Goal: Task Accomplishment & Management: Complete application form

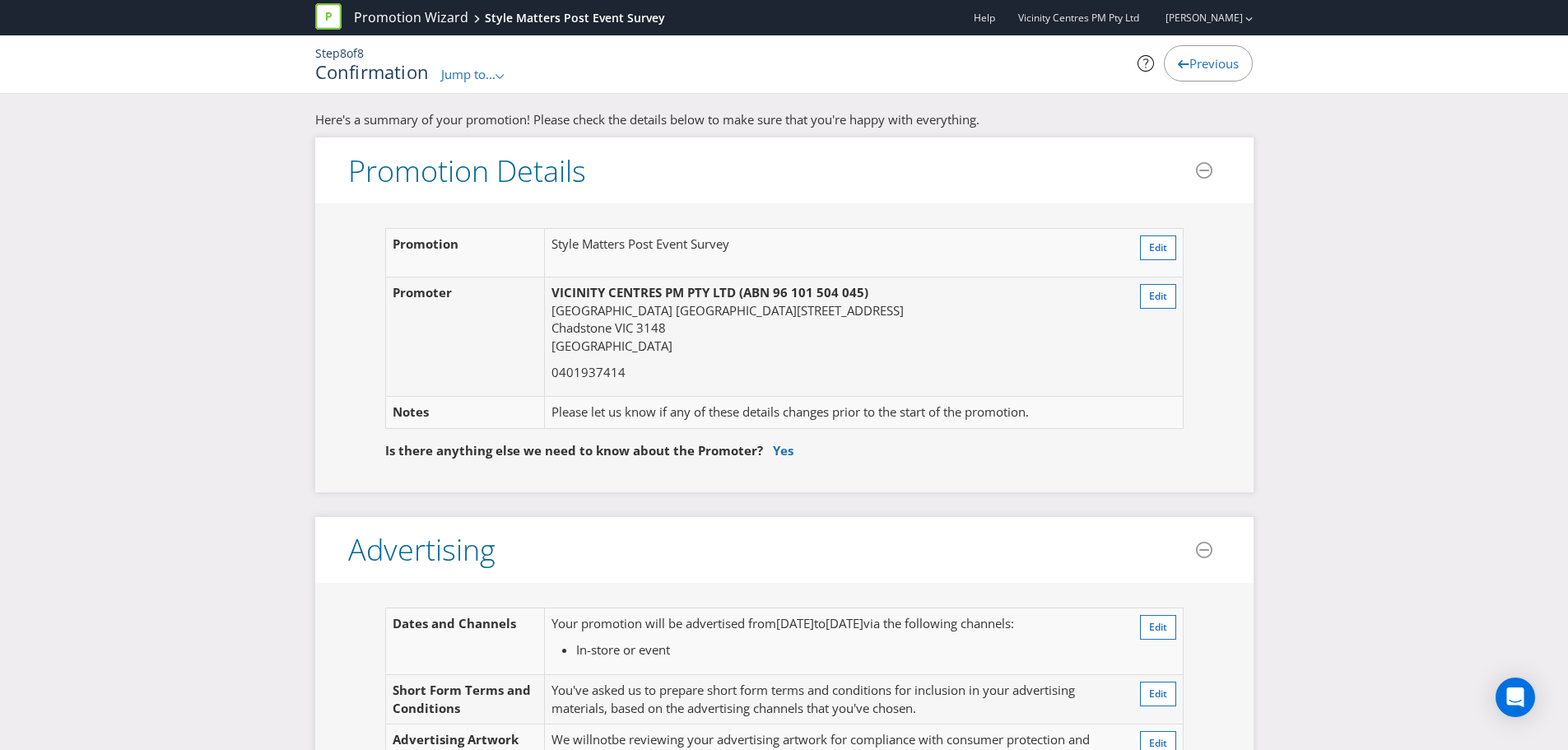
scroll to position [916, 0]
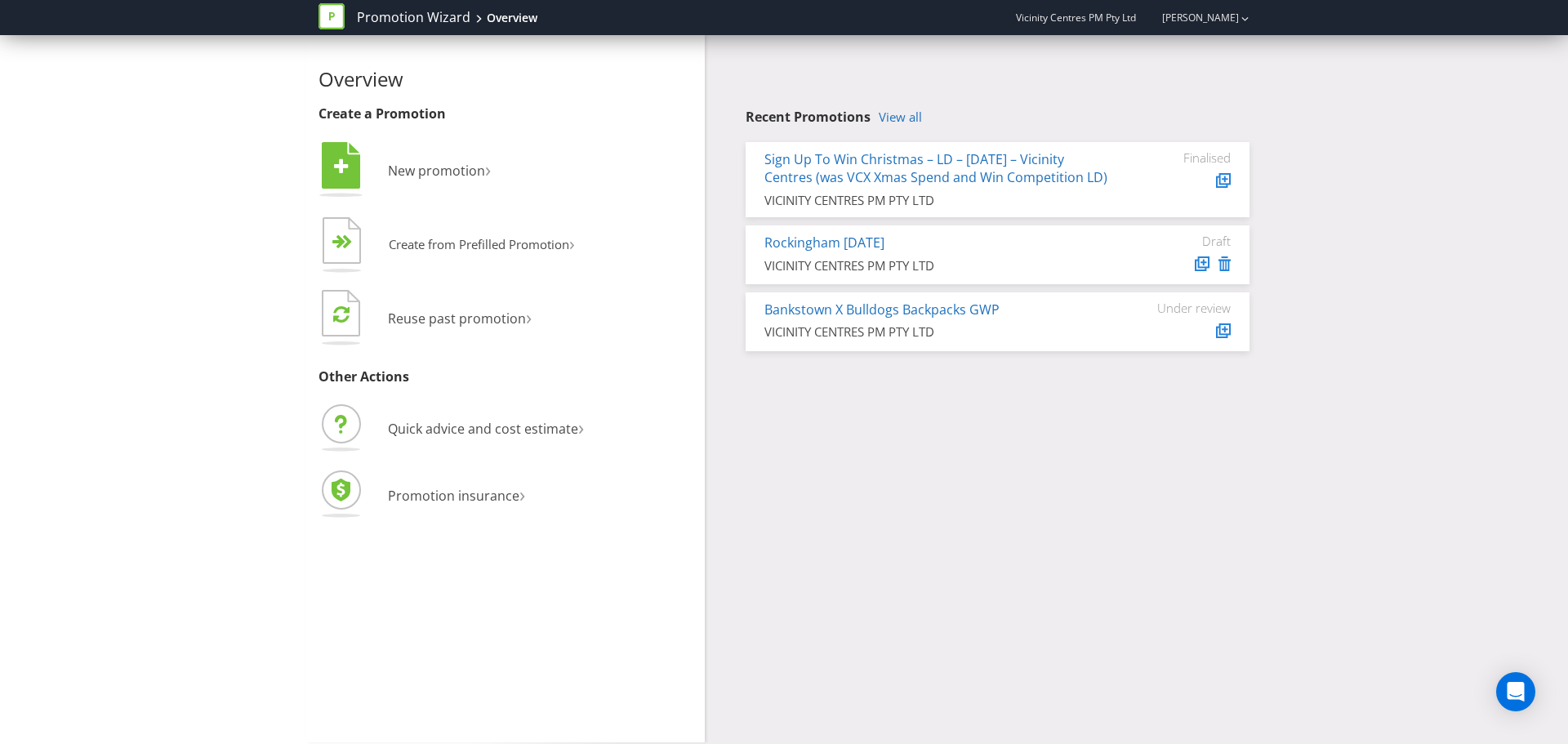
click at [899, 465] on div "Overview Create a Promotion  New promotion ›   Create from Prefilled Promoti…" at bounding box center [783, 388] width 955 height 707
click at [913, 113] on link "View all" at bounding box center [899, 117] width 43 height 13
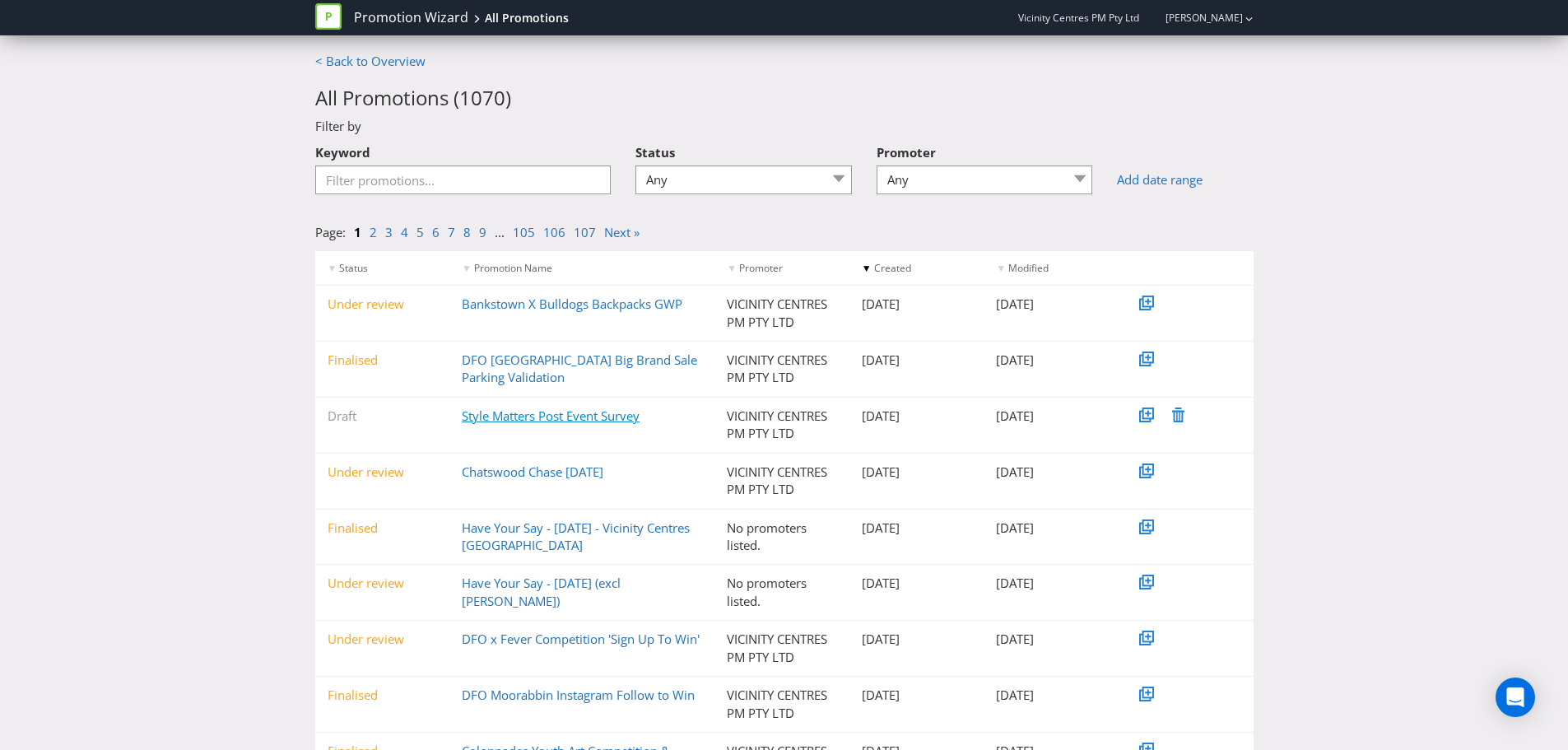
click at [504, 415] on link "Style Matters Post Event Survey" at bounding box center [550, 415] width 178 height 16
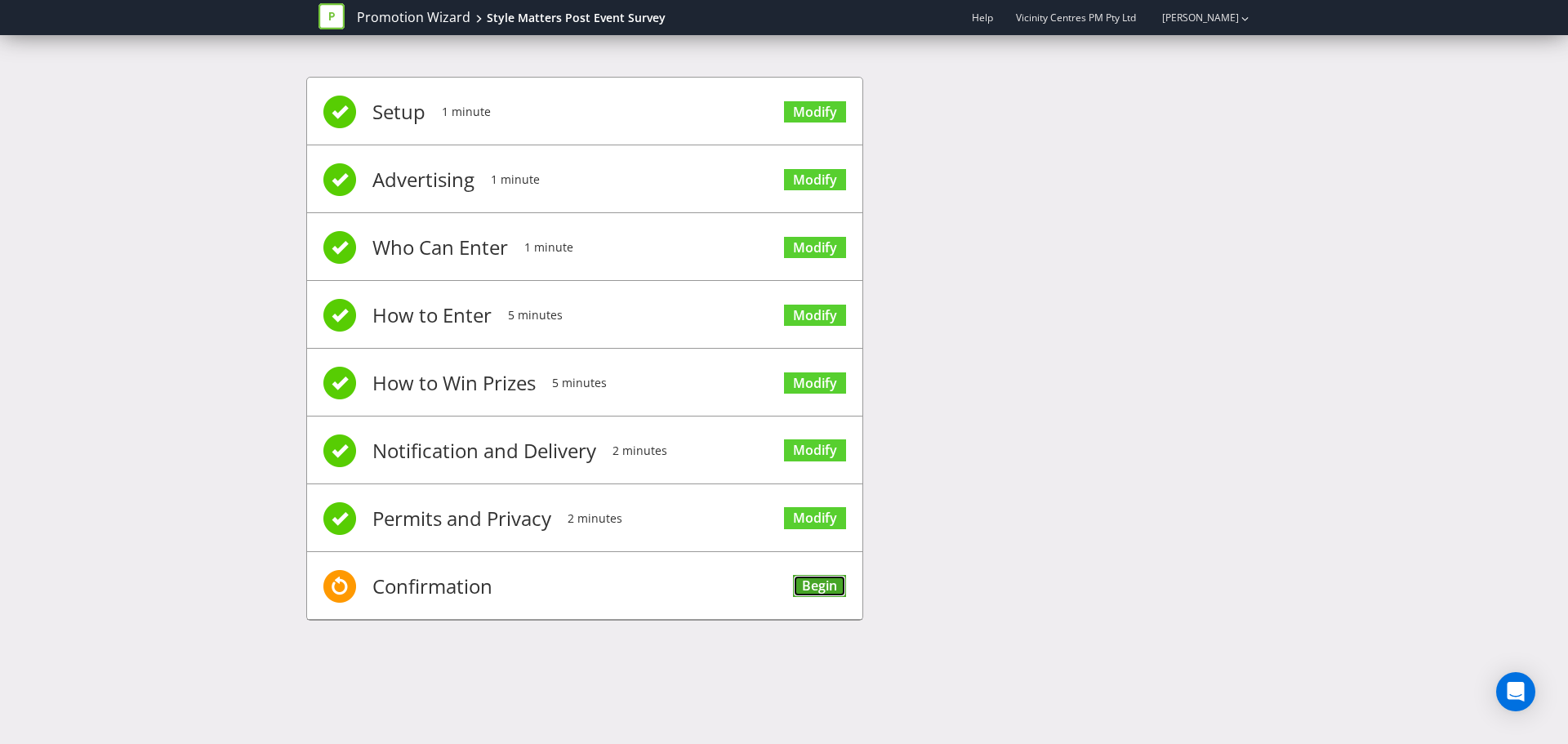
click at [824, 575] on link "Begin" at bounding box center [819, 586] width 53 height 22
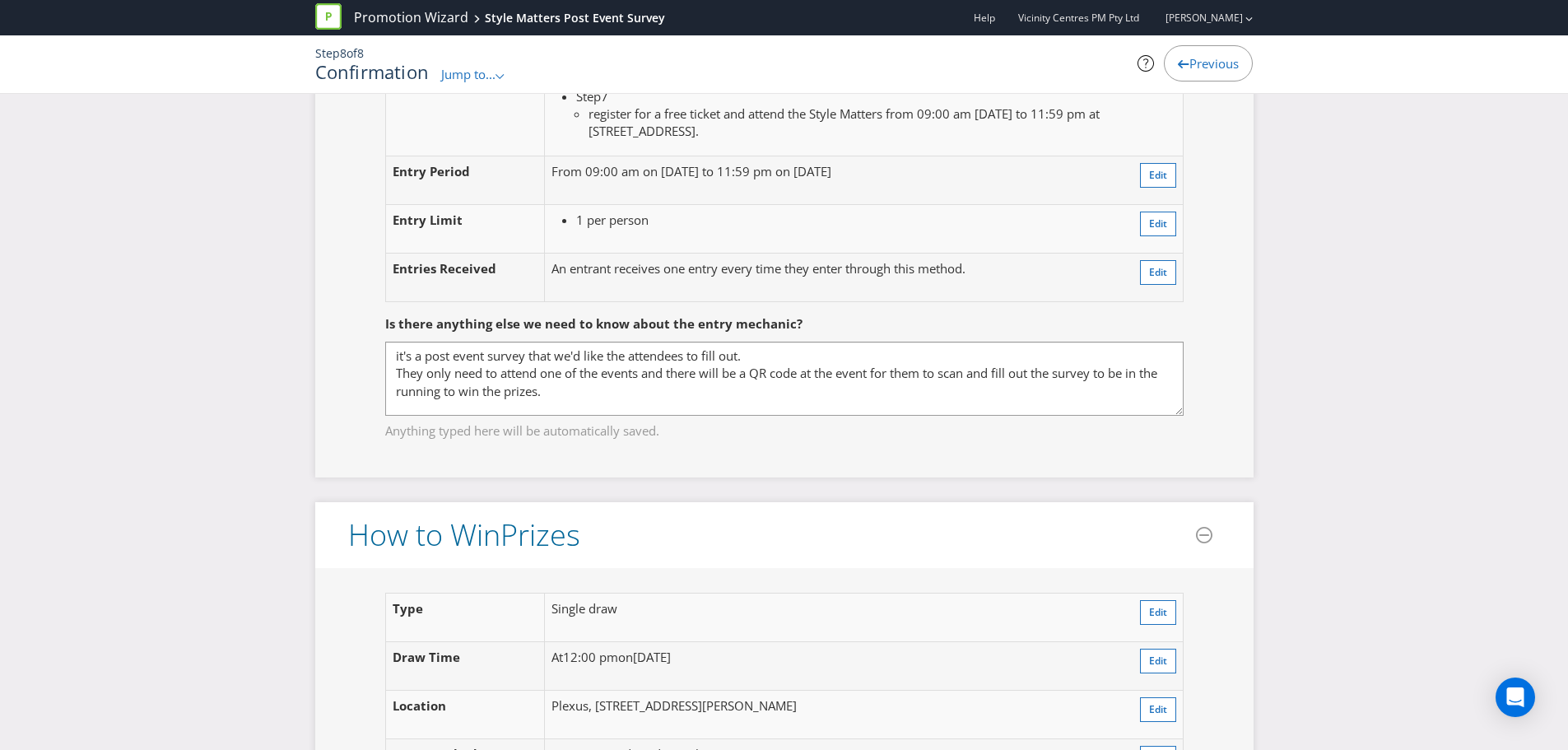
scroll to position [1810, 0]
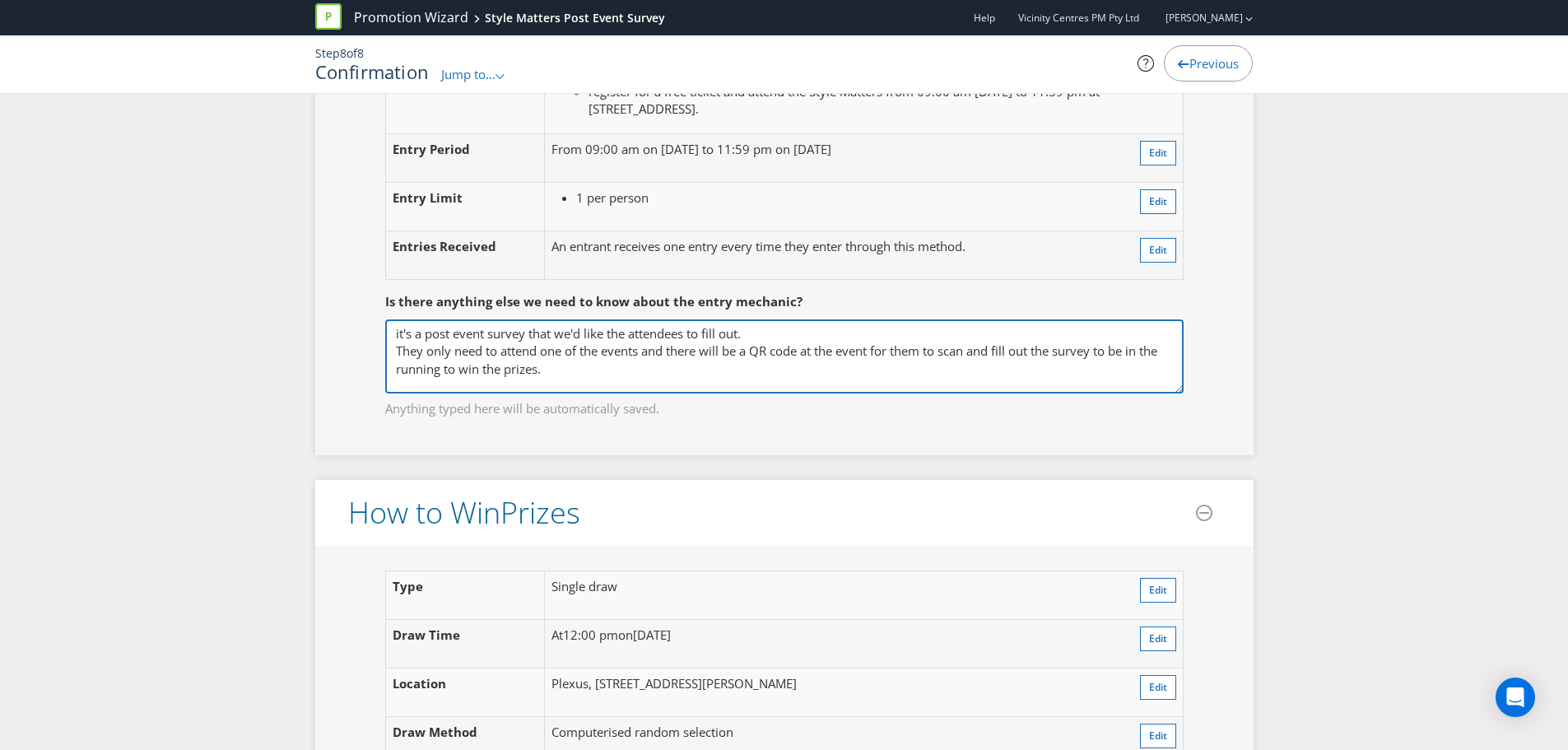
click at [538, 378] on textarea "it's a post event survey that we'd like the attendees to fill out. They only ne…" at bounding box center [784, 356] width 798 height 74
click at [570, 375] on textarea "it's a post event survey that we'd like the attendees to fill out. They only ne…" at bounding box center [784, 356] width 798 height 74
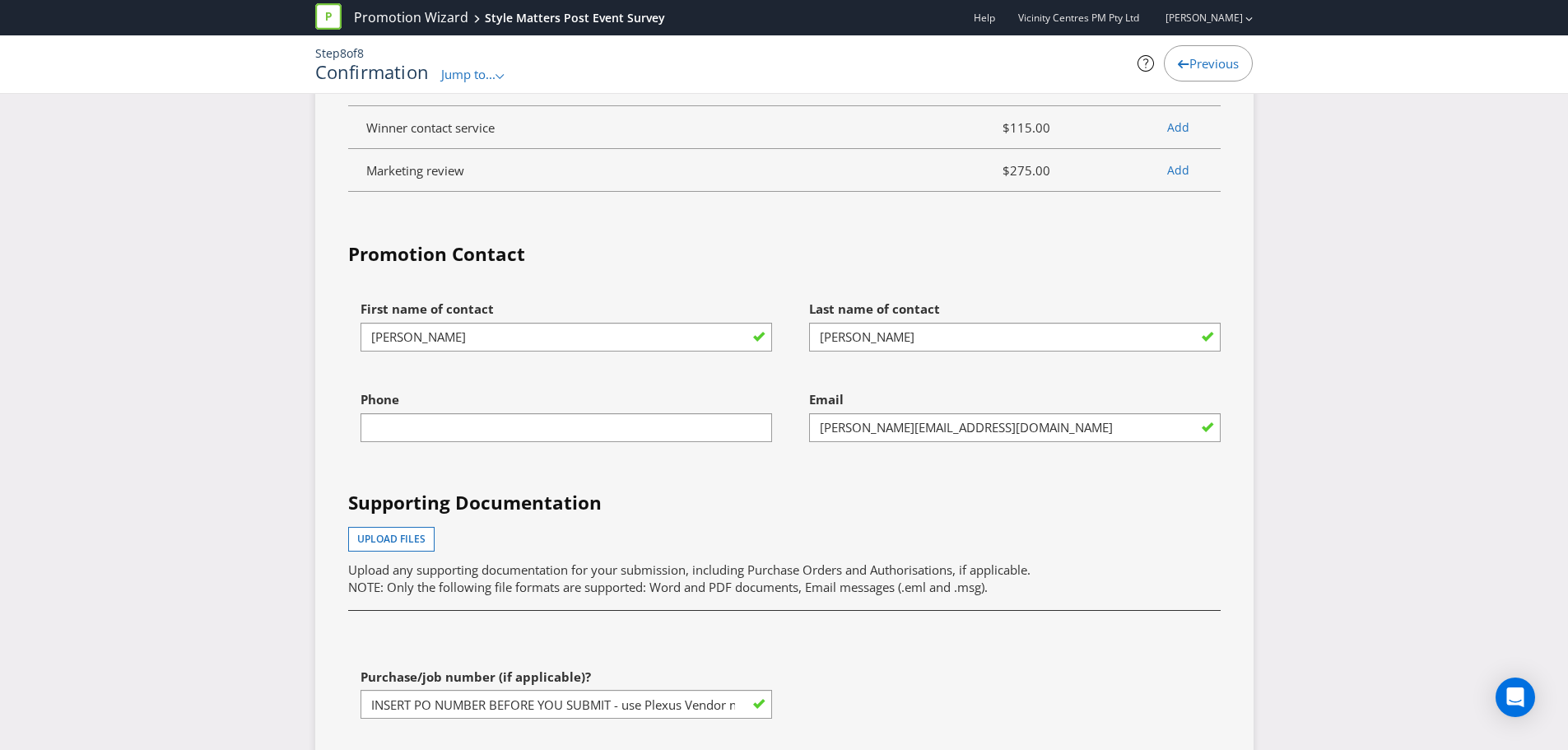
scroll to position [5195, 0]
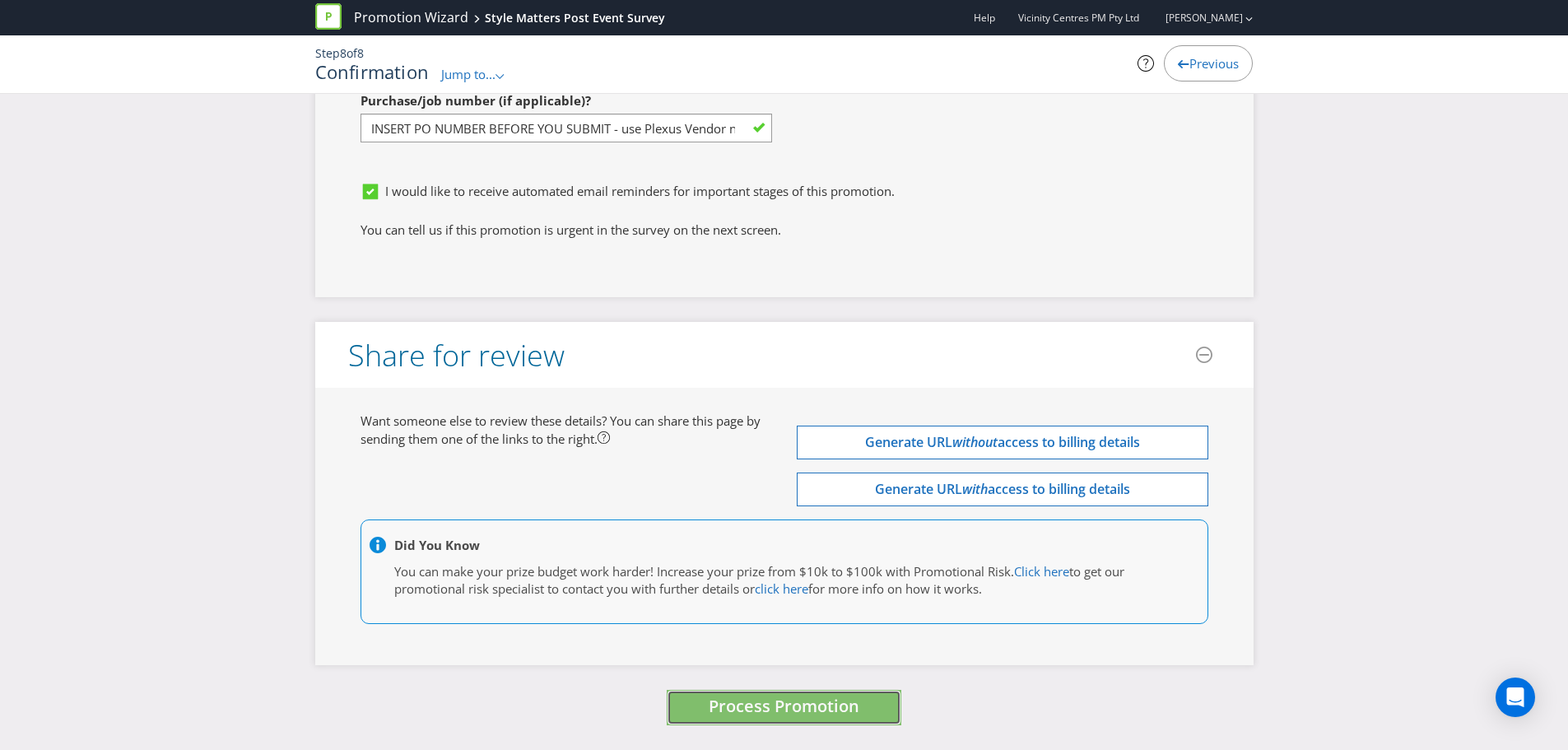
click at [793, 720] on button "Process Promotion" at bounding box center [784, 708] width 234 height 36
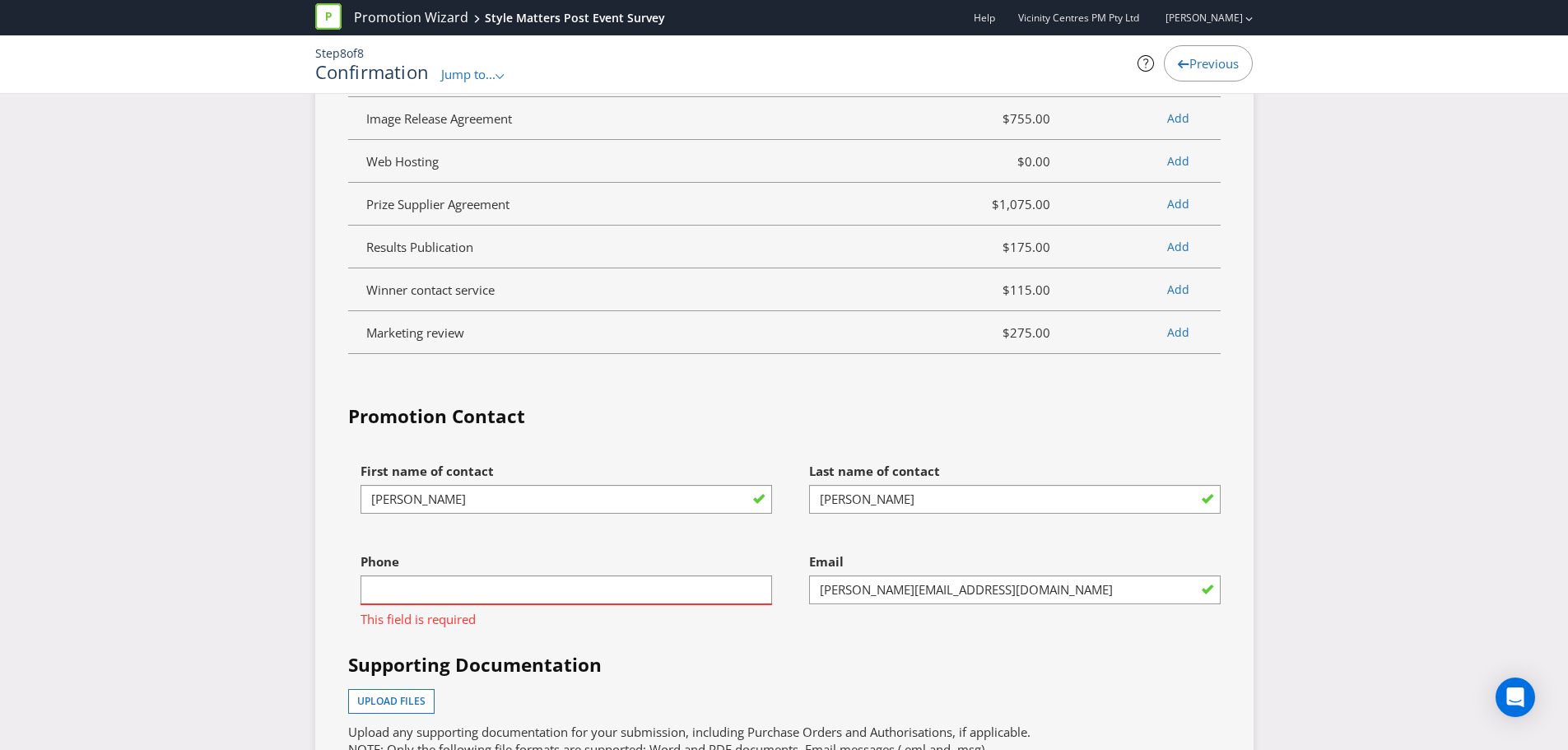
scroll to position [4469, 0]
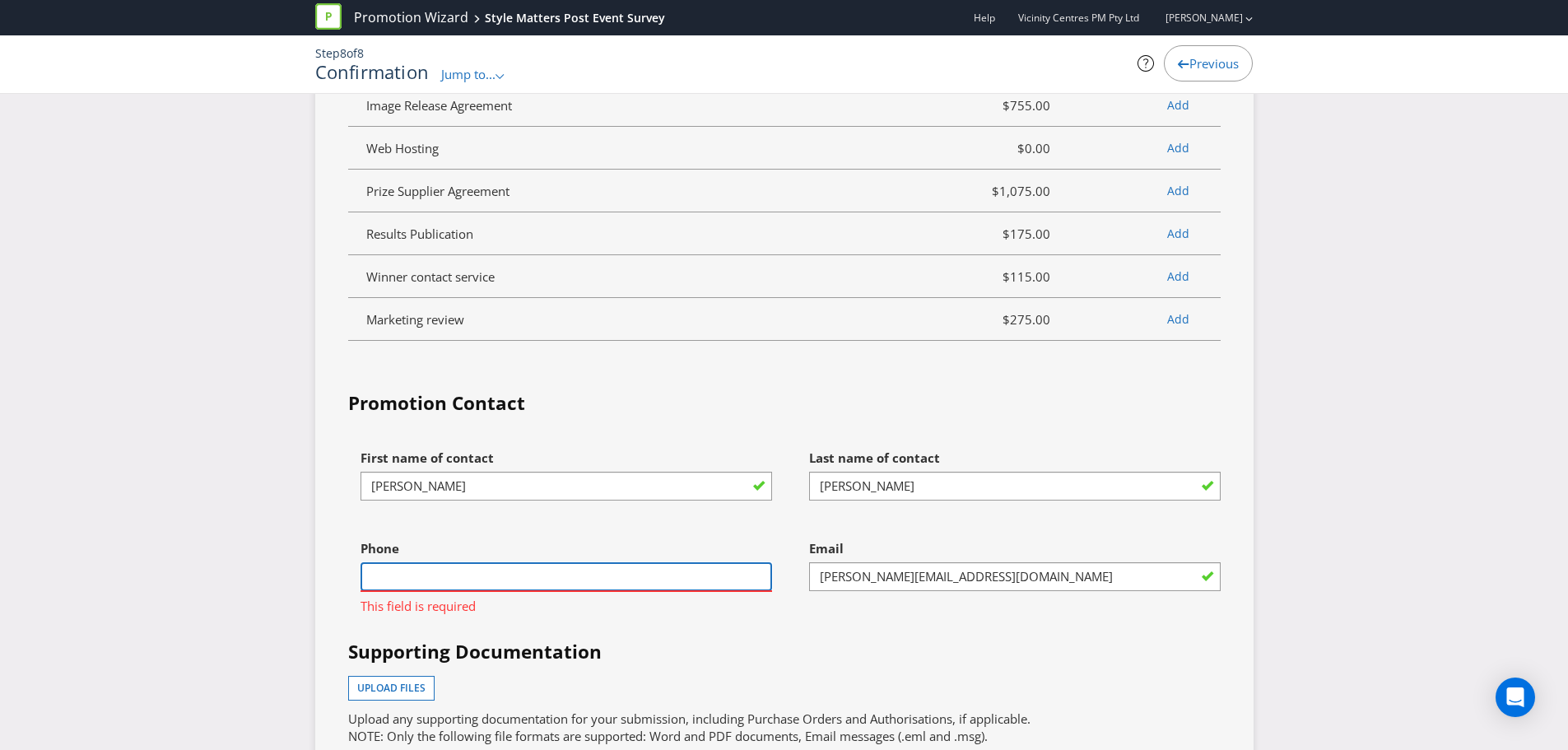
click at [556, 580] on input "text" at bounding box center [566, 577] width 411 height 29
type input "0401937414"
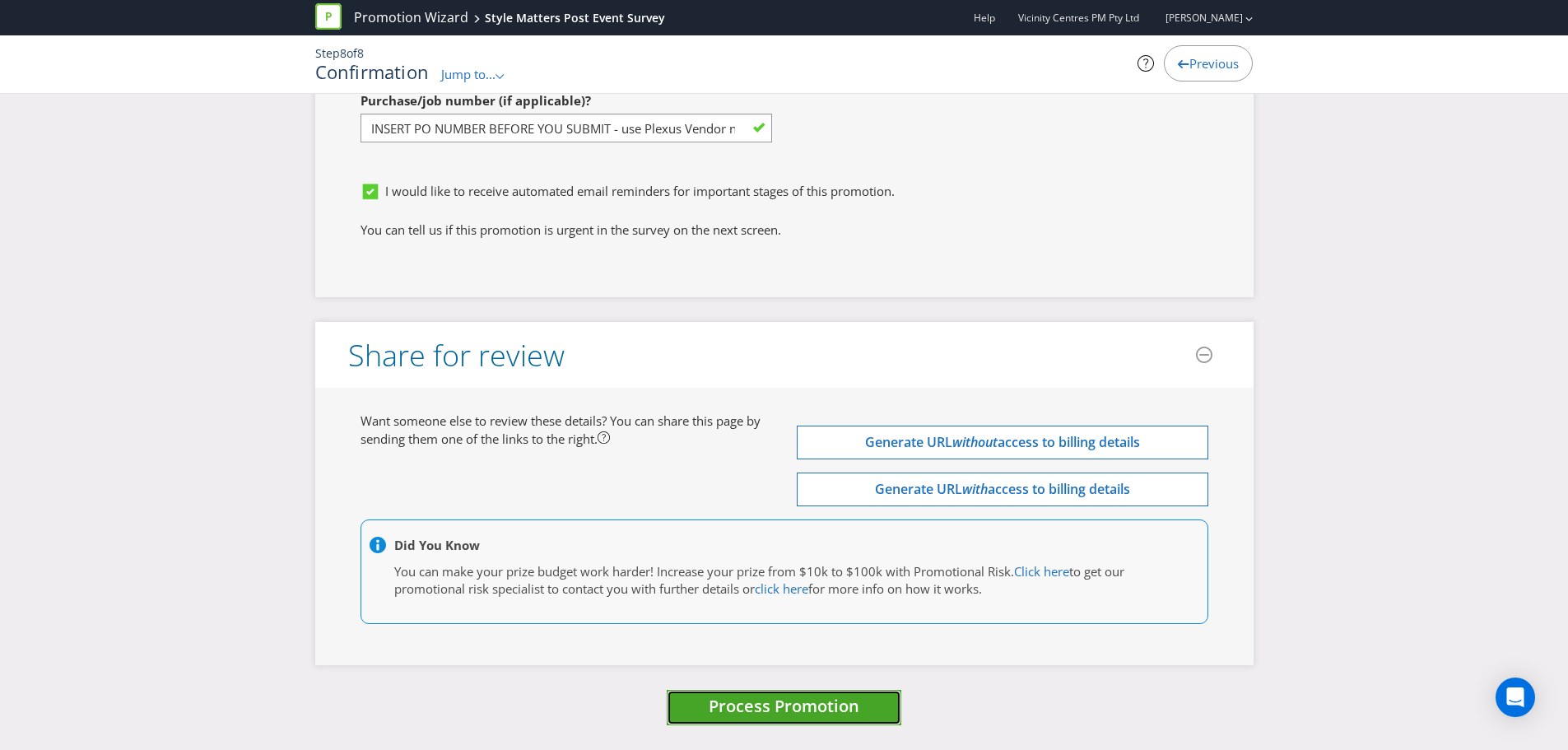
click at [749, 703] on span "Process Promotion" at bounding box center [783, 706] width 150 height 22
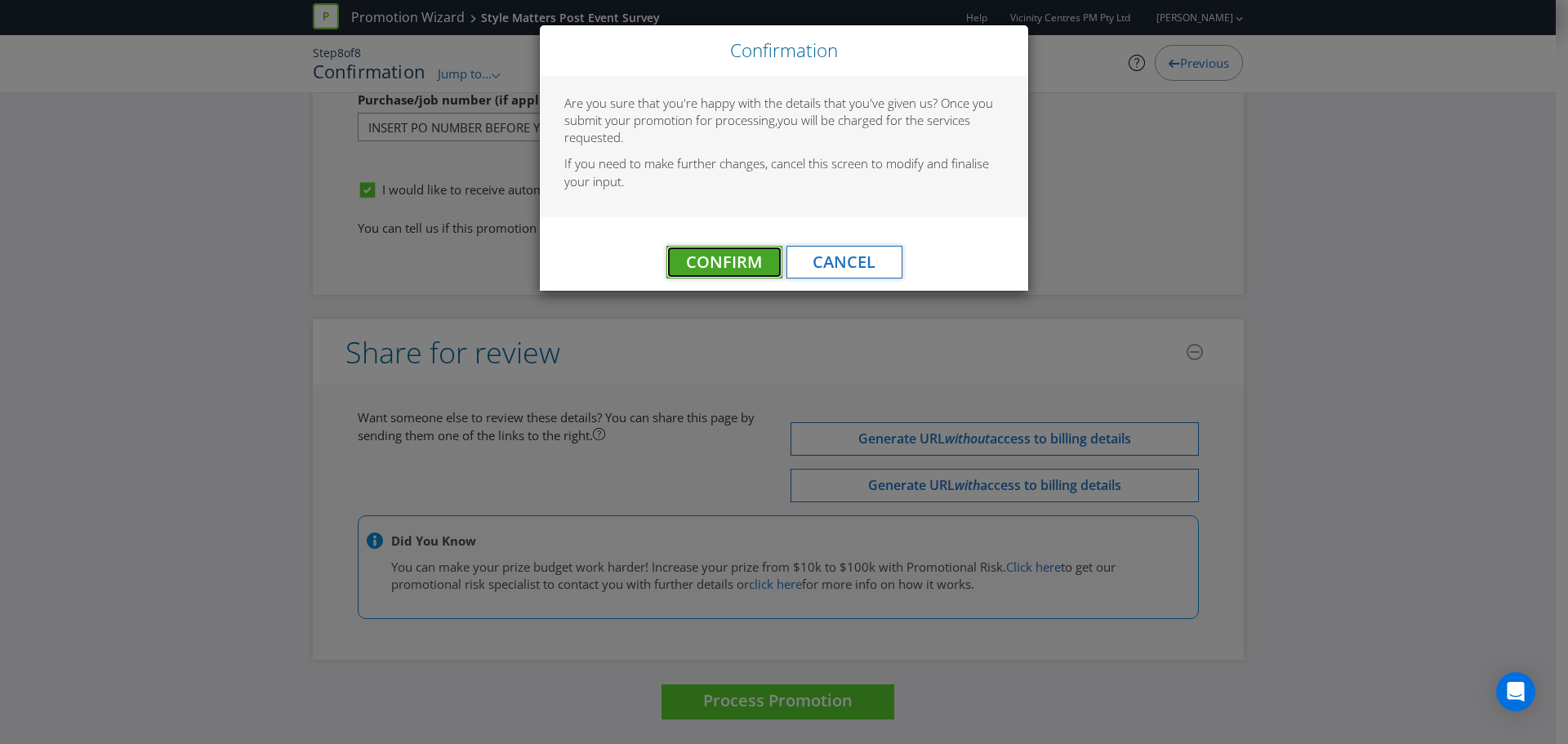
click at [745, 254] on span "Confirm" at bounding box center [724, 261] width 76 height 22
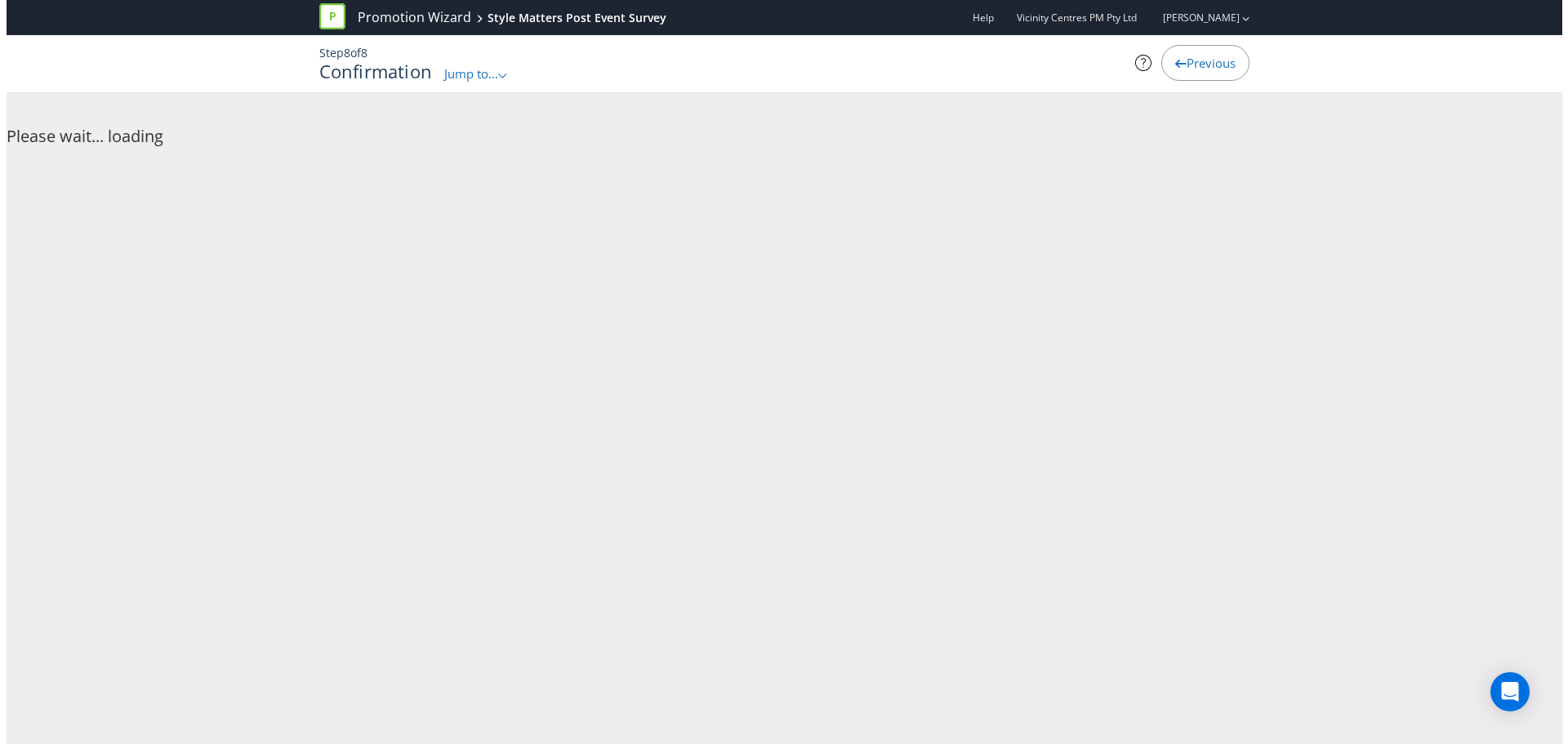
scroll to position [0, 0]
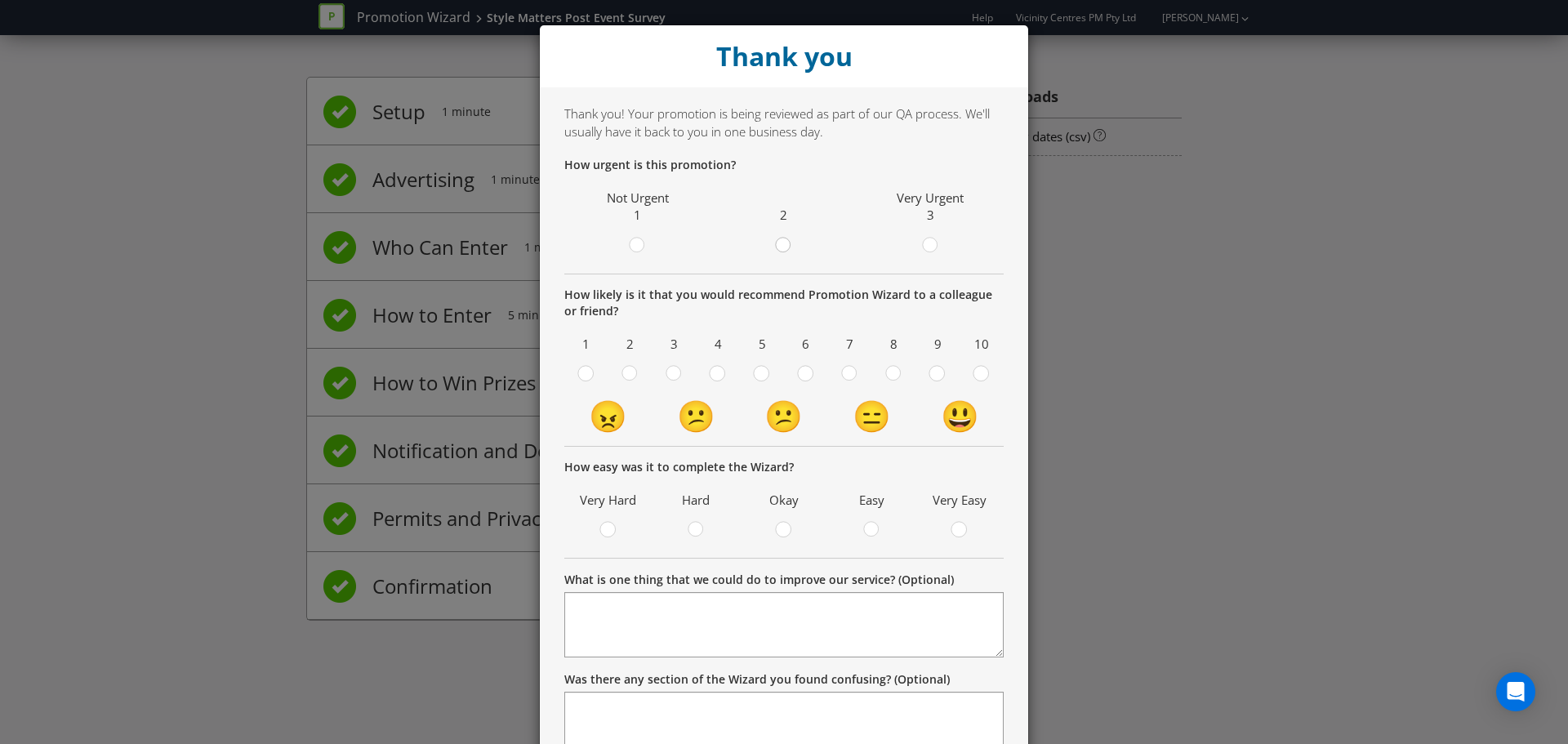
click at [778, 246] on circle at bounding box center [782, 244] width 14 height 14
click at [0, 0] on input "radio" at bounding box center [0, 0] width 0 height 0
